Goal: Transaction & Acquisition: Download file/media

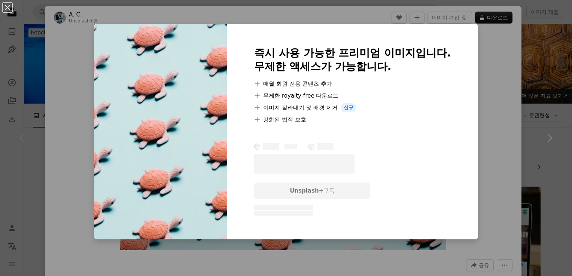
scroll to position [37, 0]
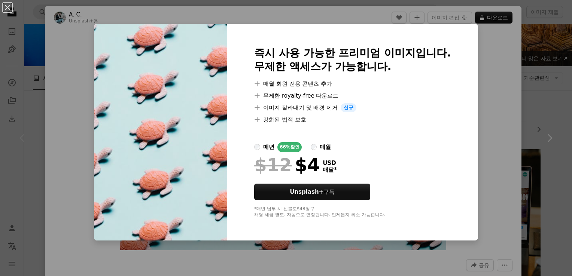
click at [508, 57] on div "An X shape 즉시 사용 가능한 프리미엄 이미지입니다. 무제한 액세스가 가능합니다. A plus sign 매월 회원 전용 콘텐츠 추가 A…" at bounding box center [286, 138] width 572 height 276
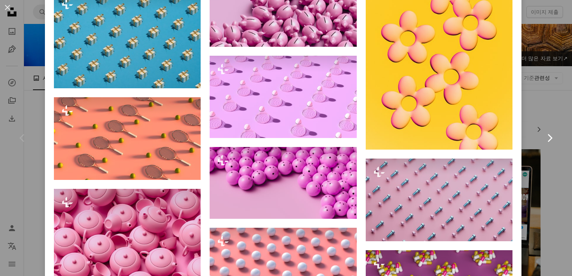
scroll to position [1365, 0]
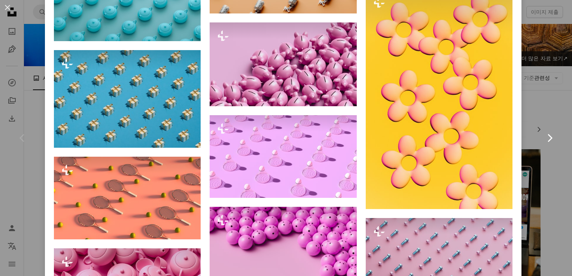
click at [545, 122] on link "Chevron right" at bounding box center [549, 138] width 45 height 72
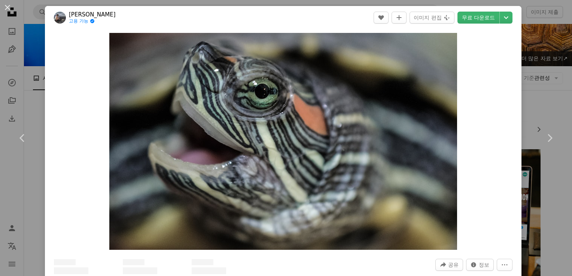
click at [539, 67] on div "An X shape Chevron left Chevron right Tatyana Dobreva 고용 가능 A checkmark inside …" at bounding box center [286, 138] width 572 height 276
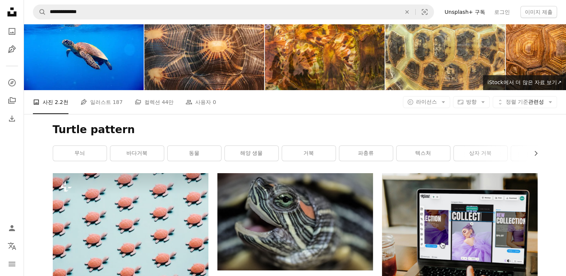
drag, startPoint x: 451, startPoint y: 198, endPoint x: 395, endPoint y: 201, distance: 56.2
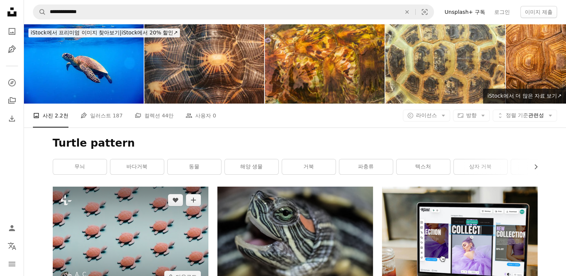
drag, startPoint x: 395, startPoint y: 201, endPoint x: 148, endPoint y: 208, distance: 247.5
click at [148, 208] on img at bounding box center [131, 239] width 156 height 104
